Goal: Information Seeking & Learning: Learn about a topic

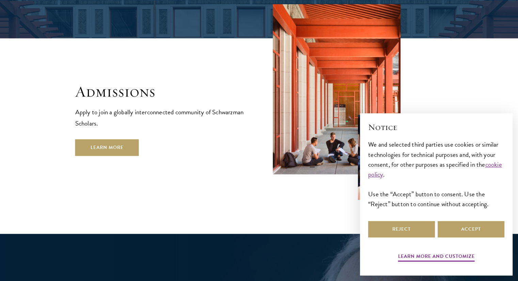
scroll to position [1158, 0]
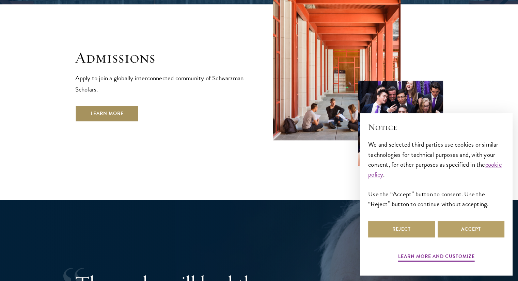
click at [129, 105] on link "Learn More" at bounding box center [107, 113] width 64 height 16
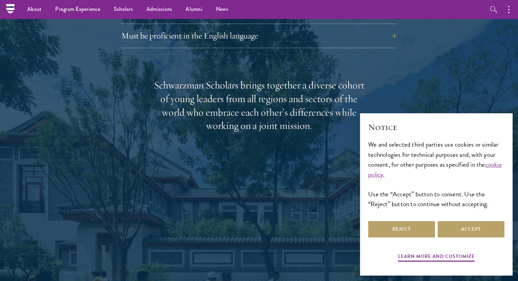
scroll to position [1022, 0]
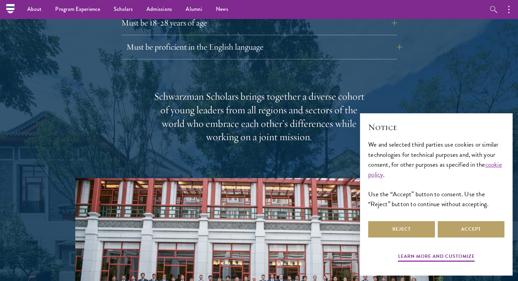
drag, startPoint x: 181, startPoint y: 31, endPoint x: 126, endPoint y: 31, distance: 54.2
click at [126, 39] on div "Must be proficient in the English language Applicants must demonstrate strong E…" at bounding box center [259, 49] width 276 height 20
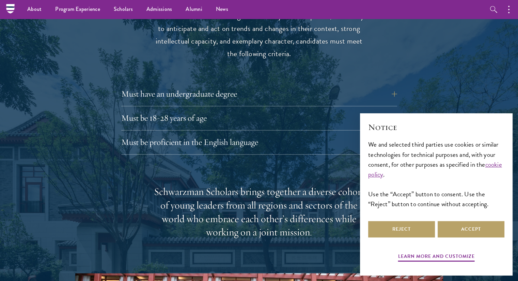
scroll to position [920, 0]
